Goal: Information Seeking & Learning: Learn about a topic

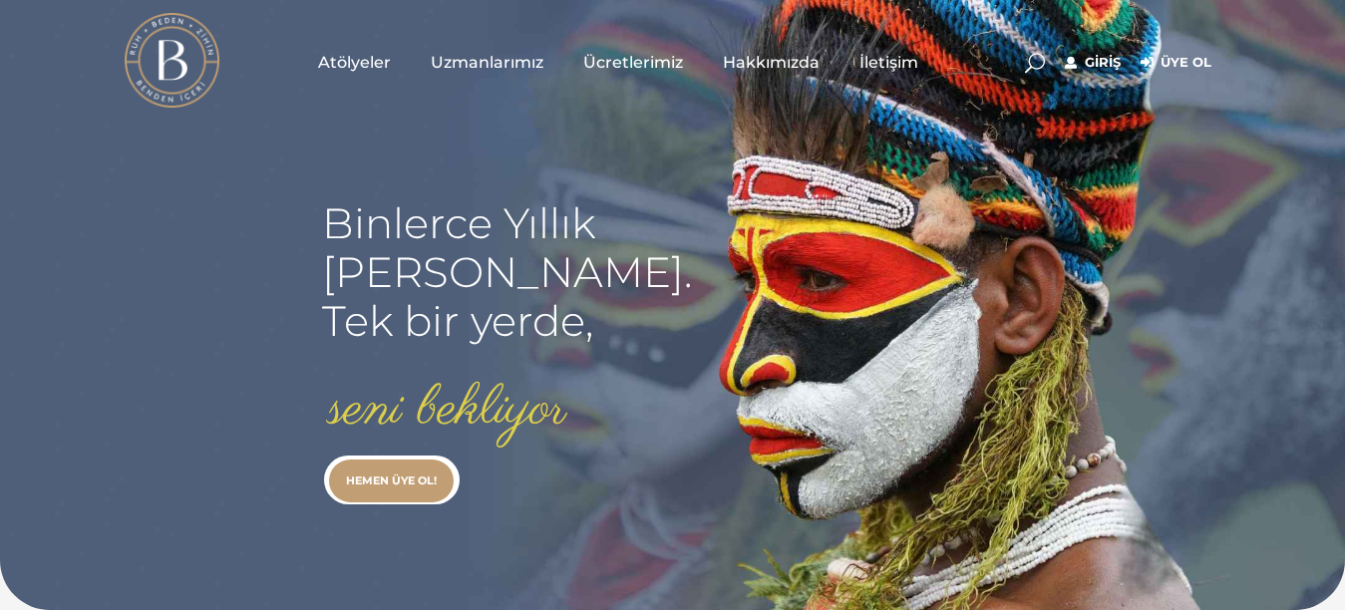
click at [344, 60] on span "Atölyeler" at bounding box center [354, 62] width 73 height 23
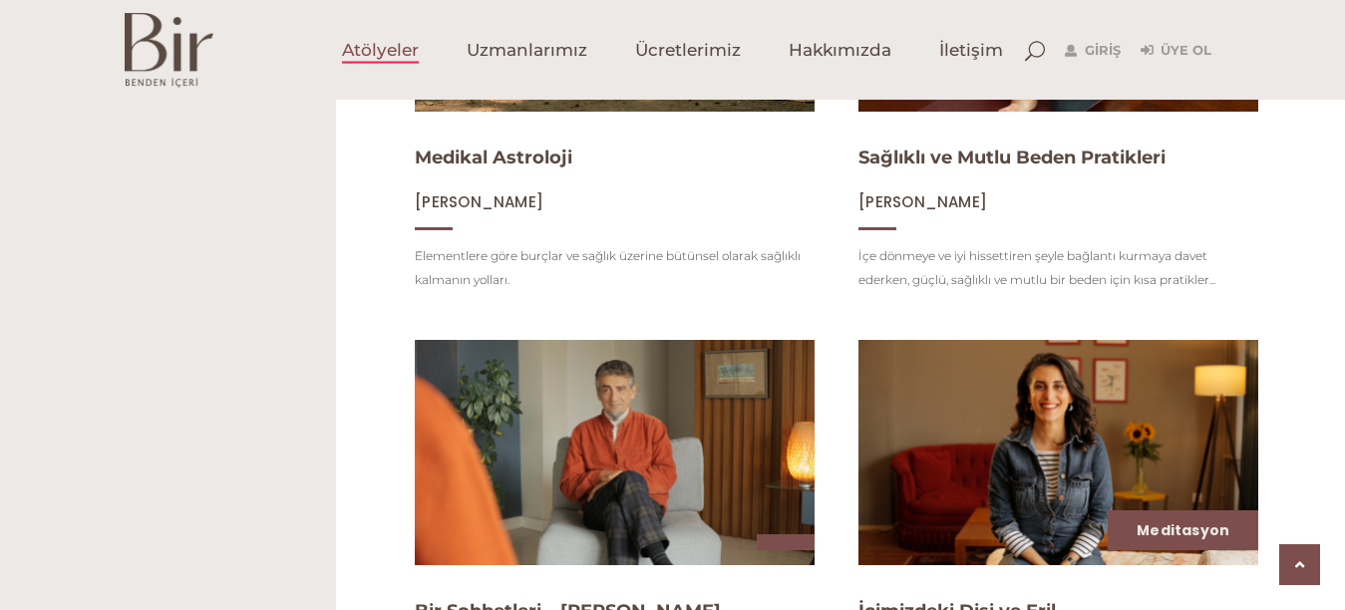
scroll to position [389, 0]
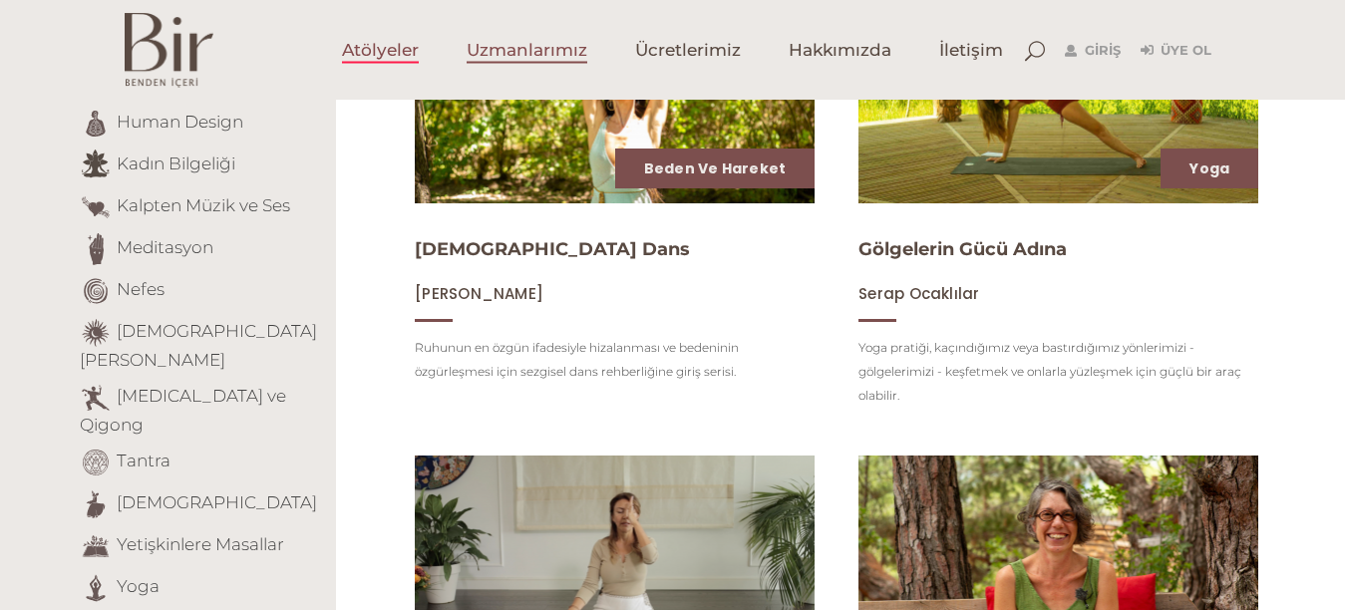
click at [545, 55] on span "Uzmanlarımız" at bounding box center [527, 50] width 121 height 23
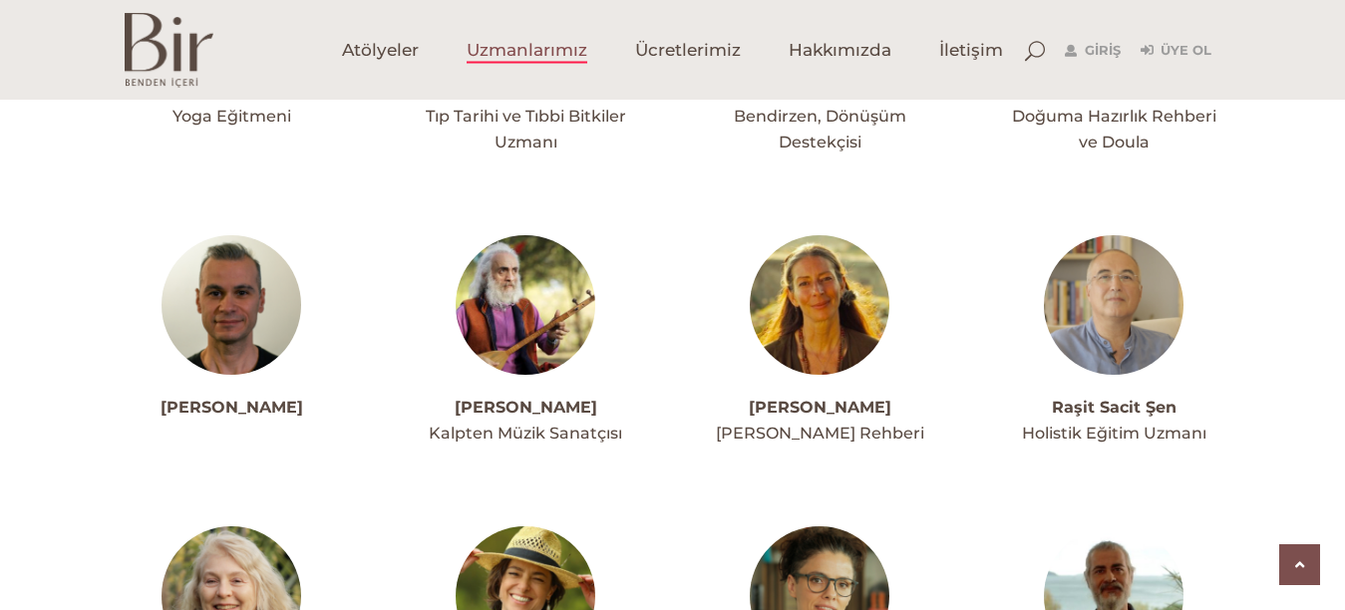
scroll to position [4097, 0]
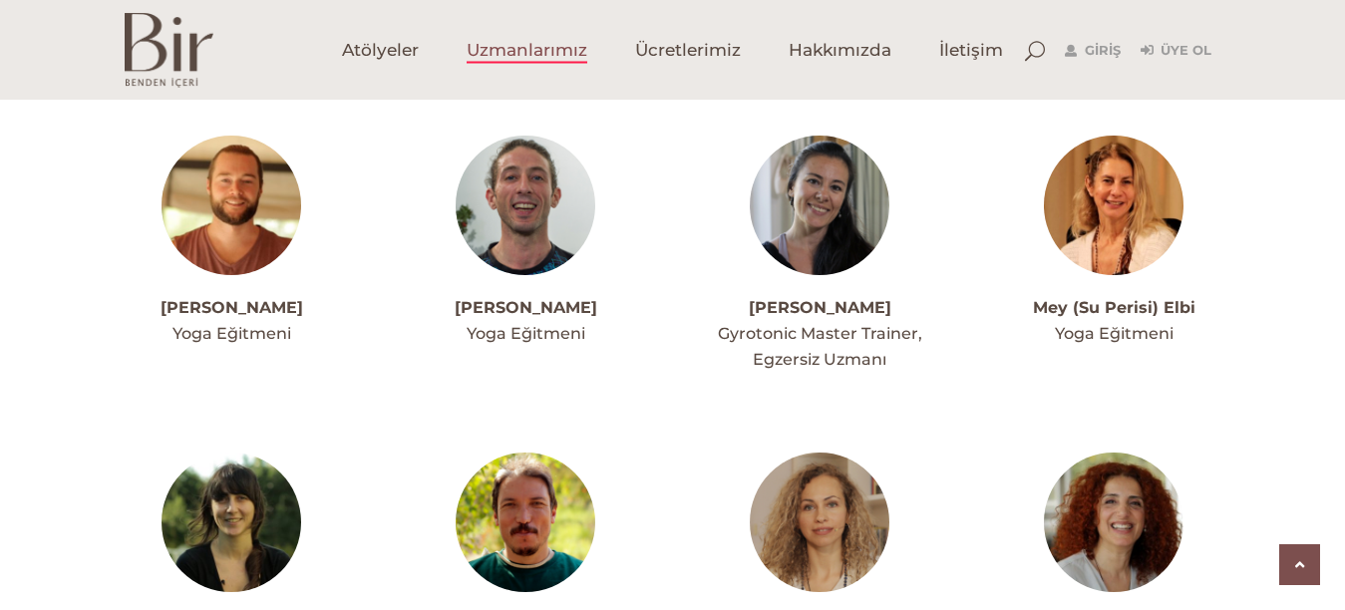
click at [1090, 136] on img at bounding box center [1114, 206] width 140 height 140
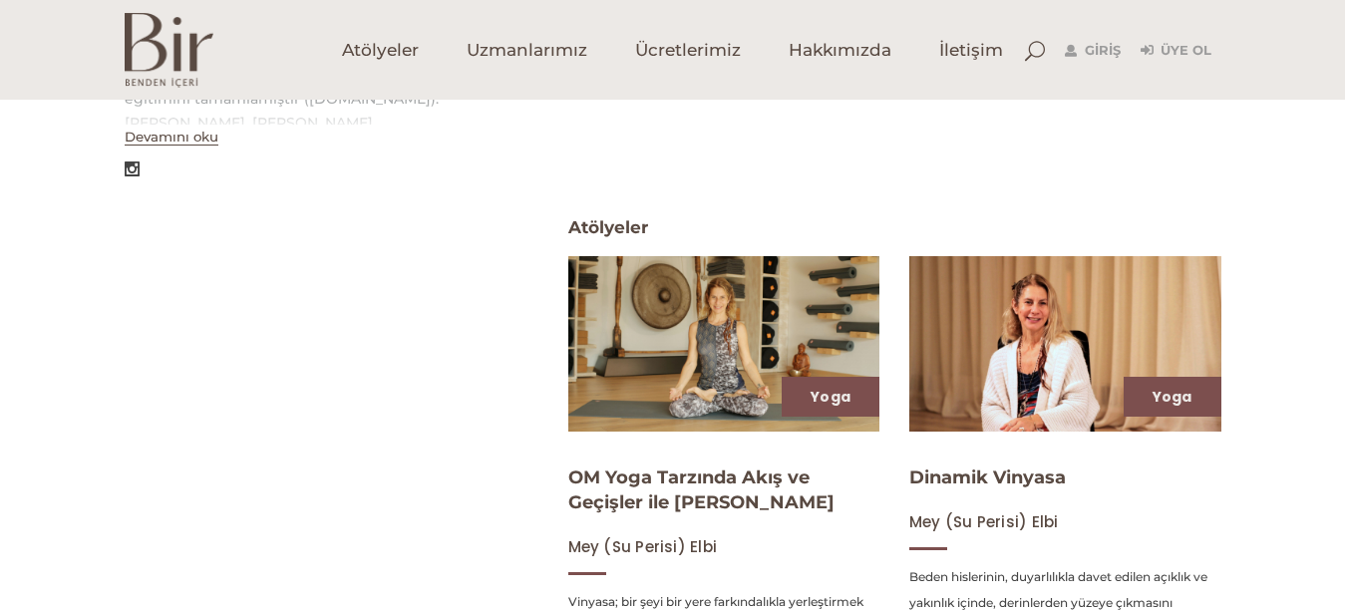
scroll to position [684, 0]
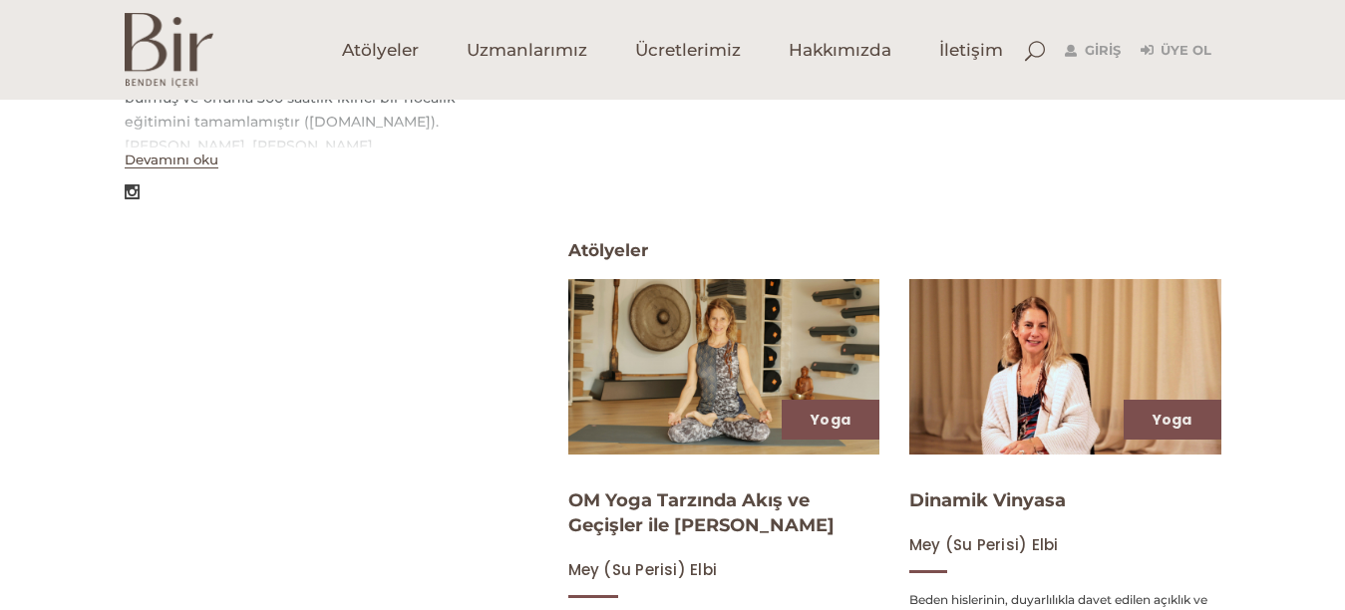
click at [840, 321] on img at bounding box center [723, 366] width 321 height 180
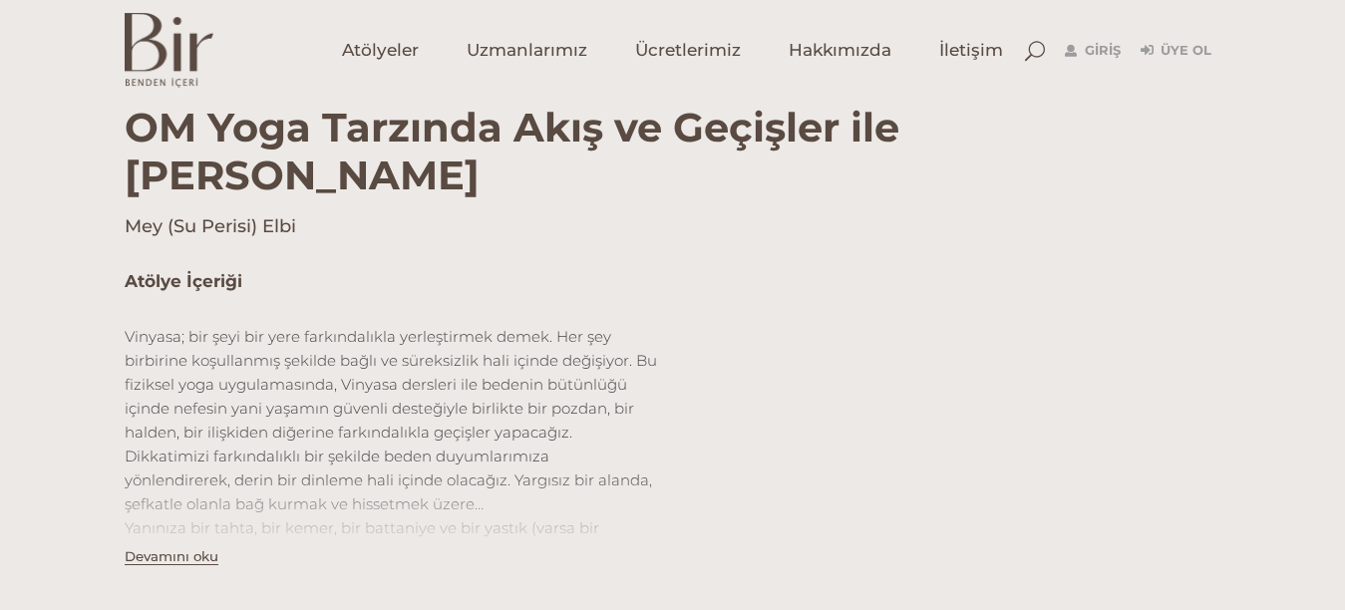
scroll to position [1068, 0]
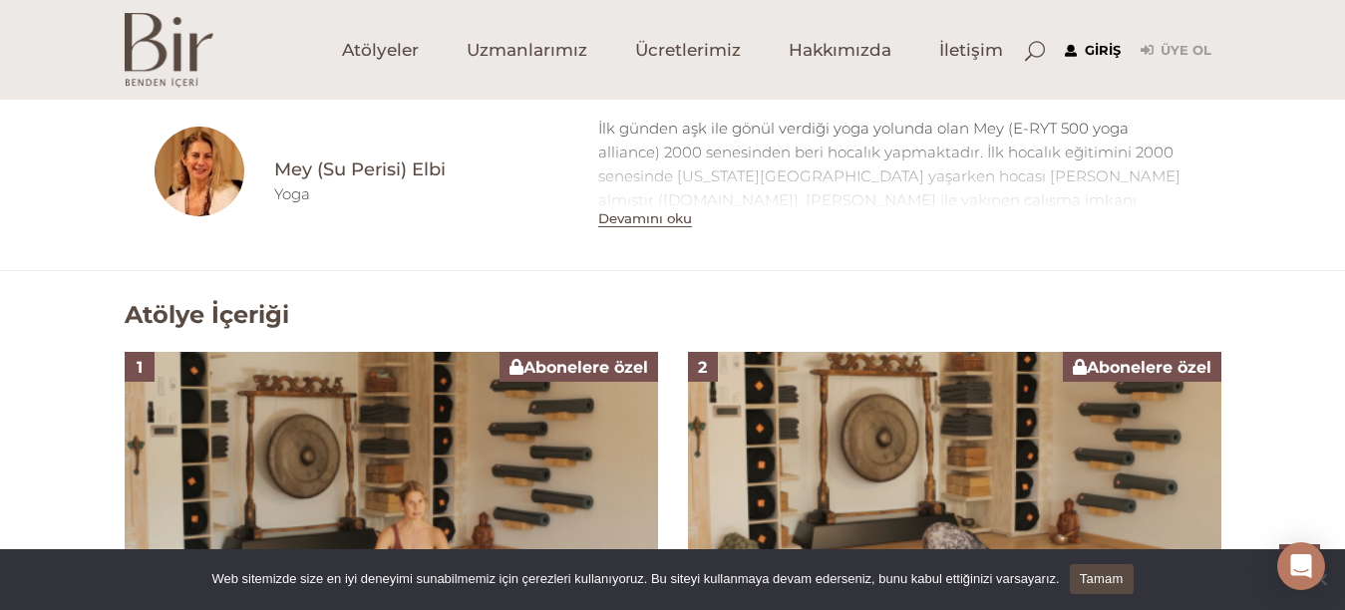
click at [1089, 55] on link "Giriş" at bounding box center [1093, 51] width 56 height 24
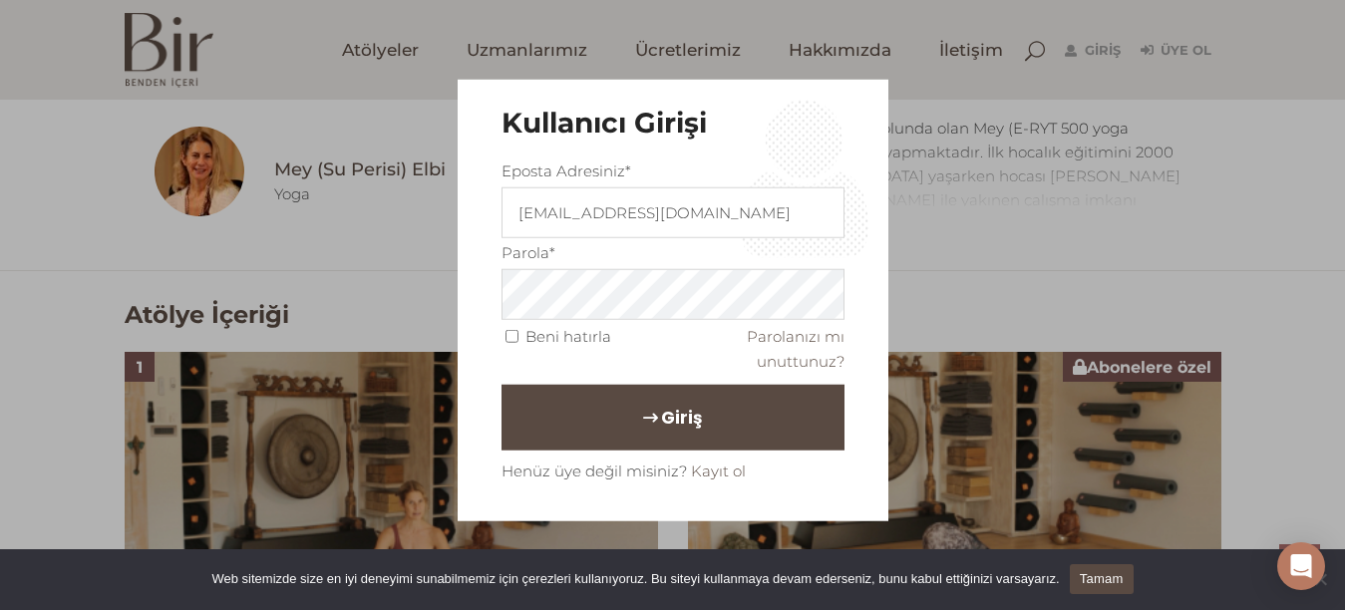
click at [661, 416] on span "Giriş" at bounding box center [681, 417] width 41 height 34
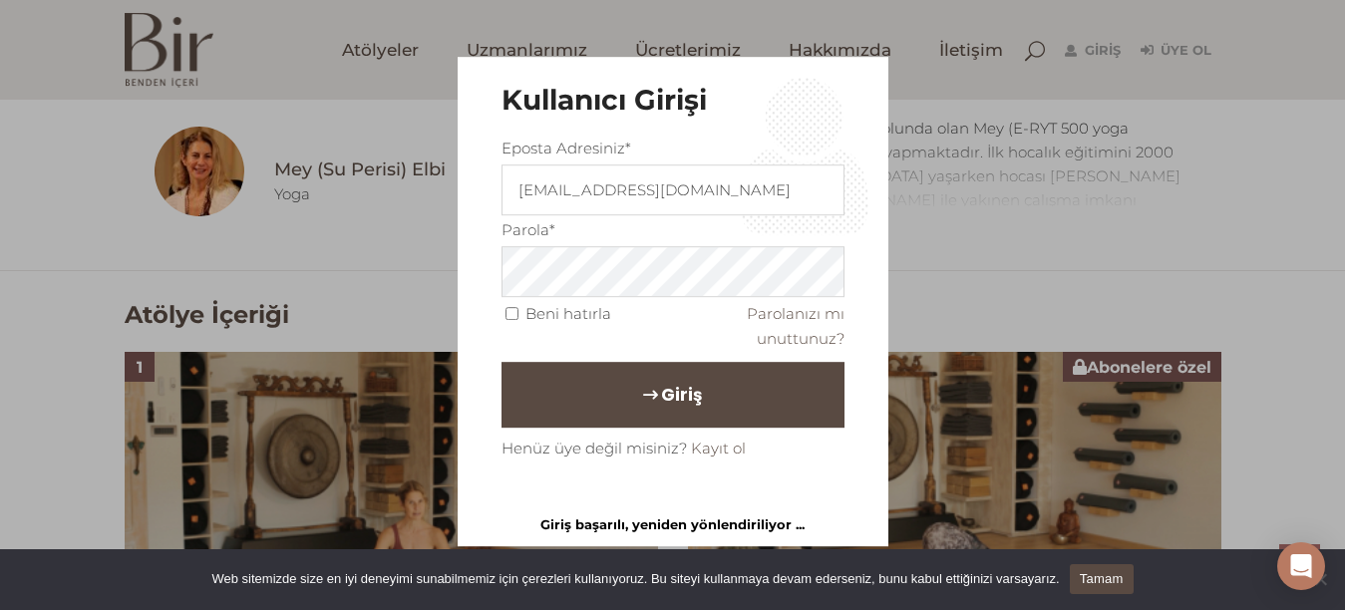
click at [653, 416] on button "Giriş" at bounding box center [673, 395] width 343 height 66
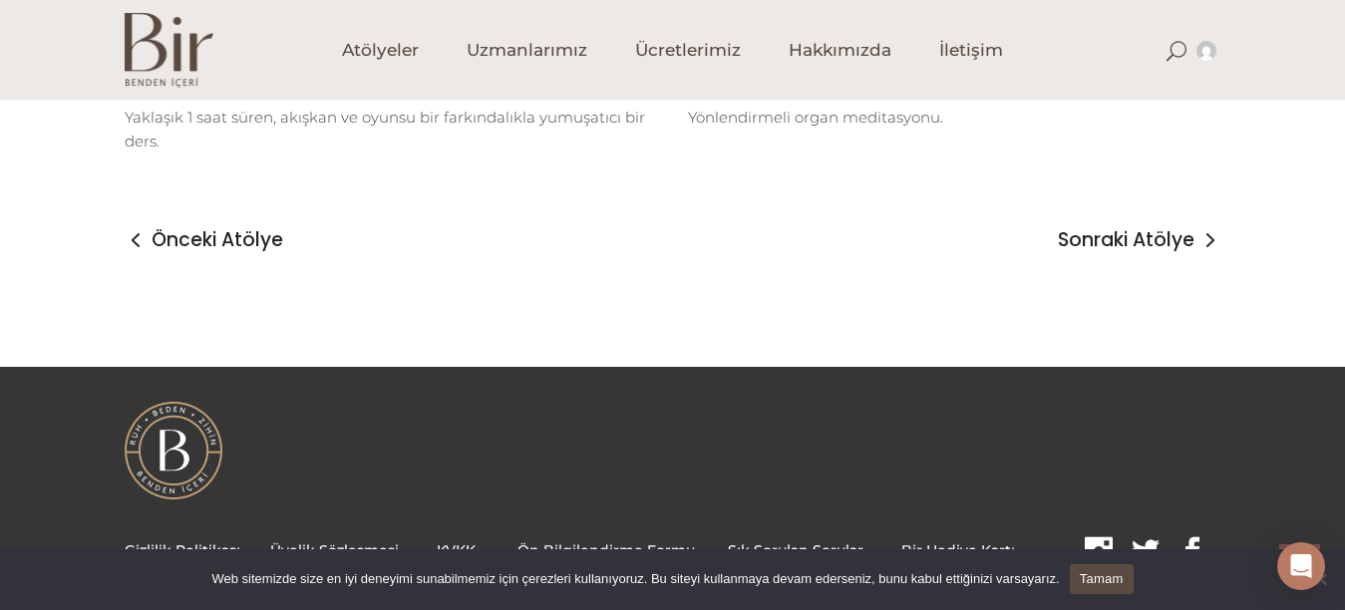
scroll to position [1602, 0]
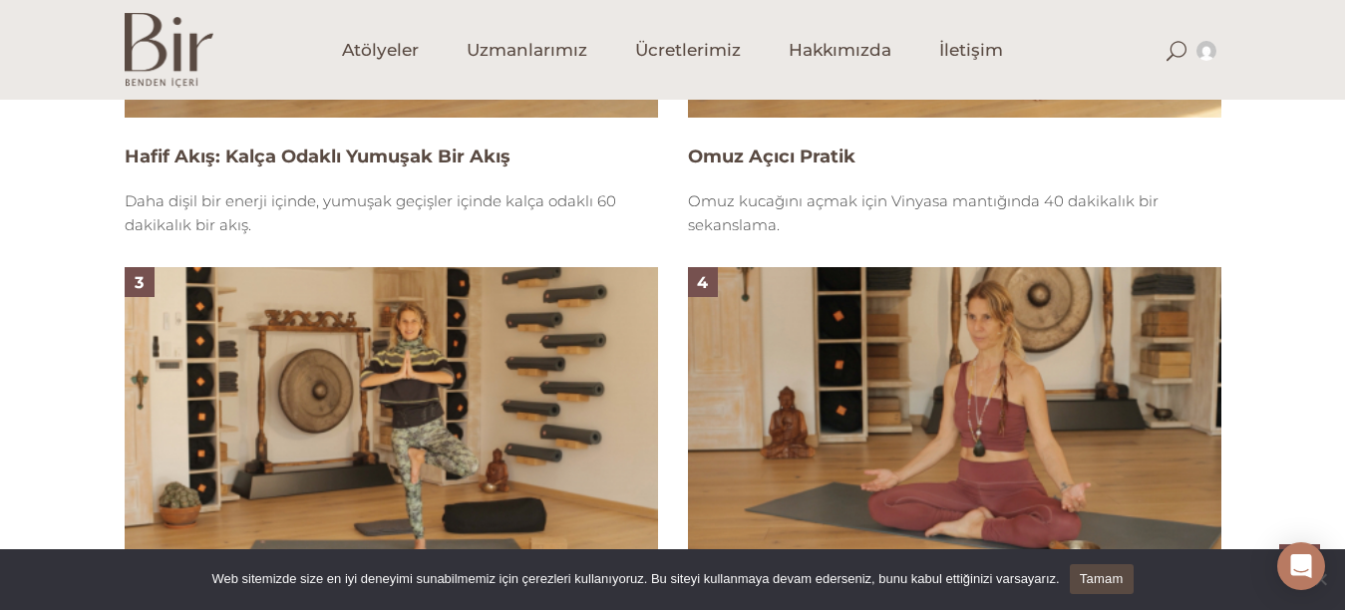
click at [486, 440] on img at bounding box center [391, 417] width 533 height 300
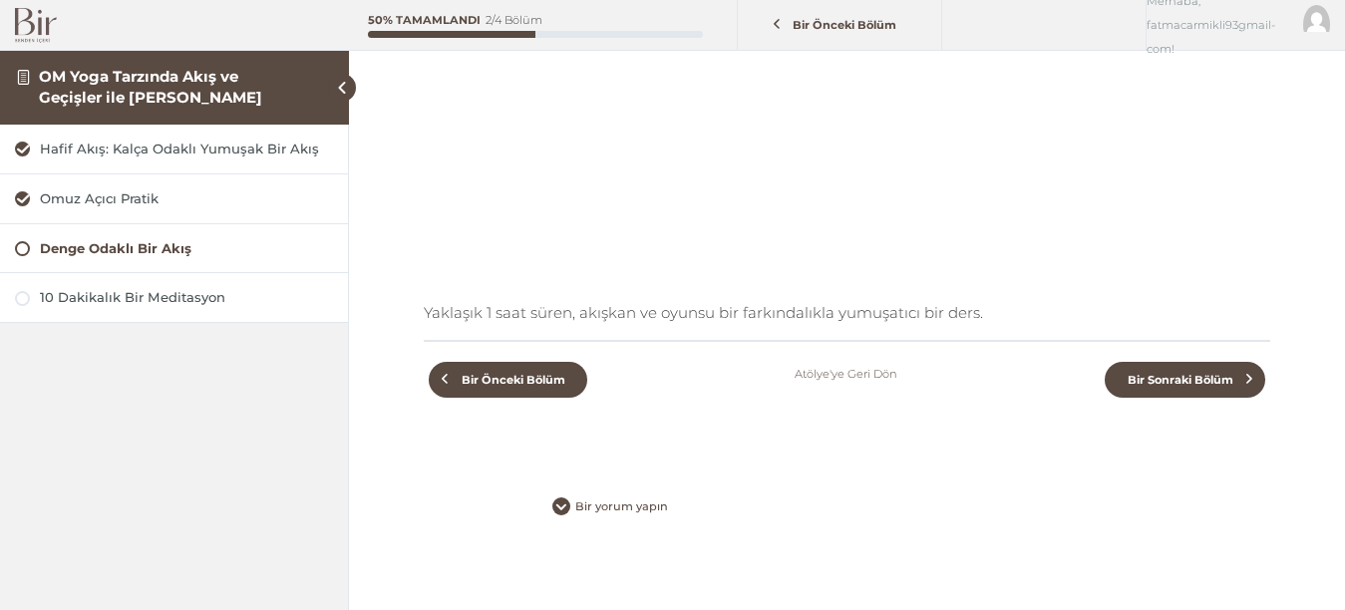
scroll to position [392, 0]
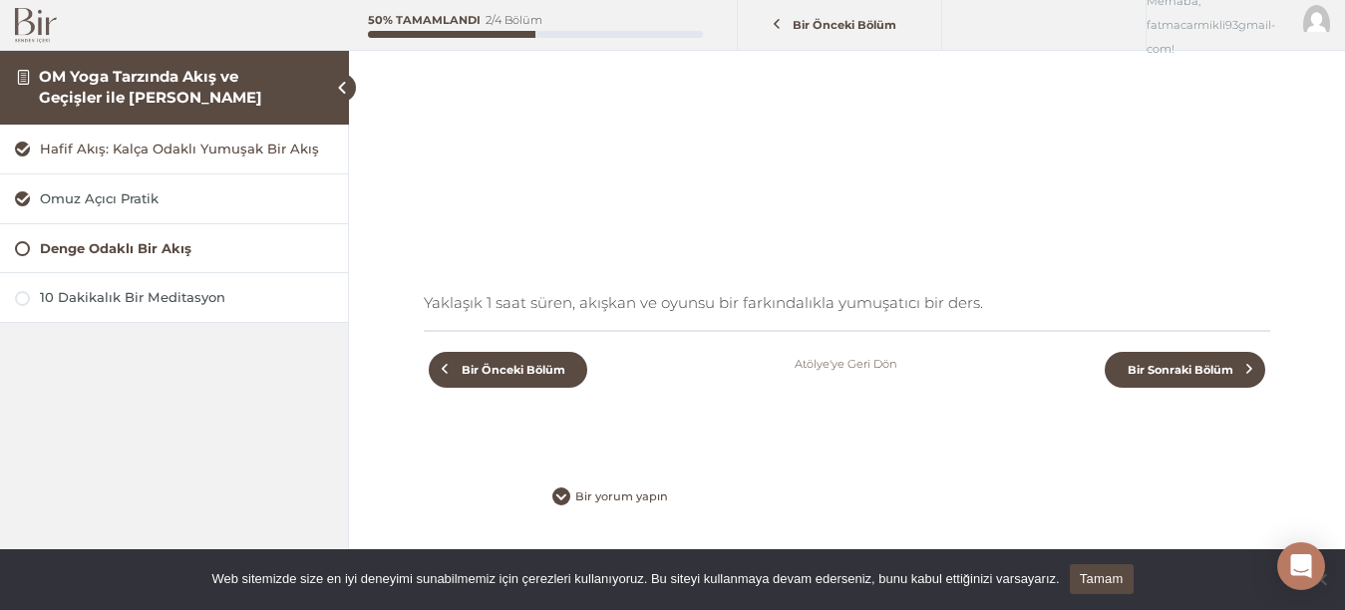
click at [60, 141] on div "Hafif Akış: Kalça Odaklı Yumuşak Bir Akış" at bounding box center [186, 149] width 293 height 19
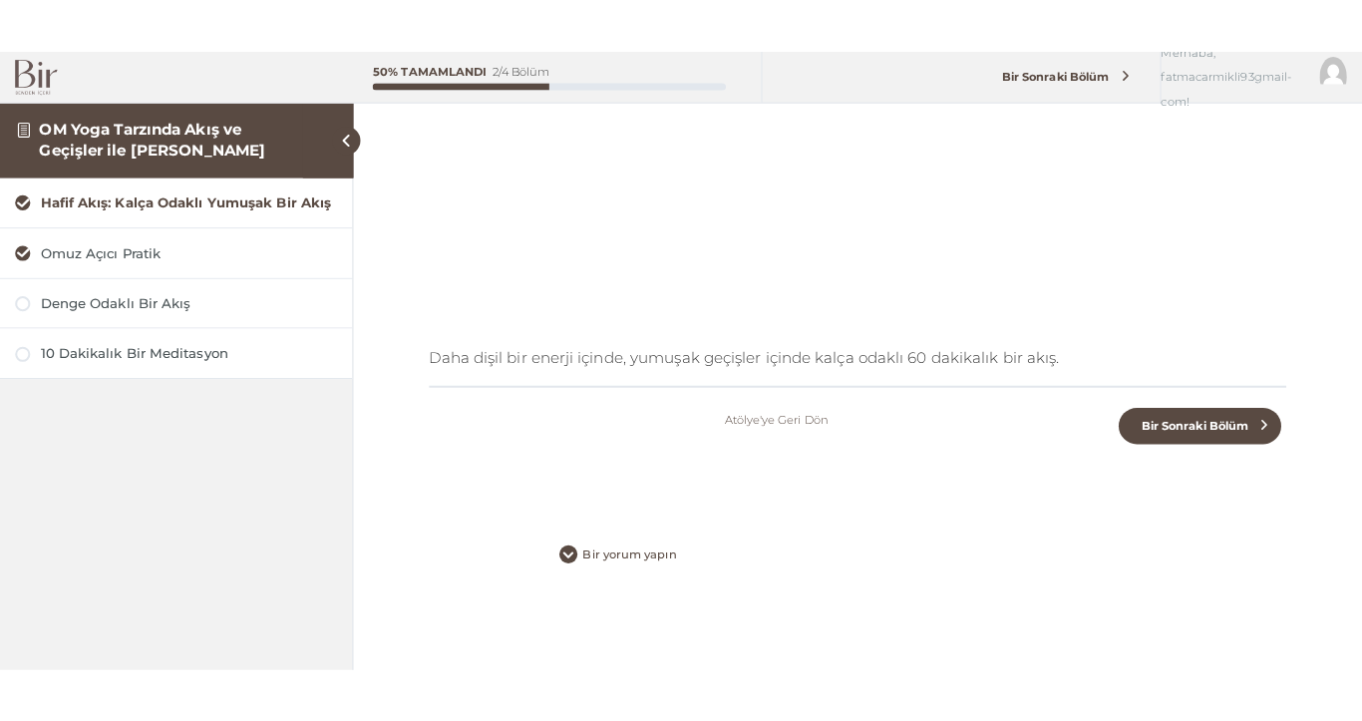
scroll to position [291, 0]
